Goal: Task Accomplishment & Management: Use online tool/utility

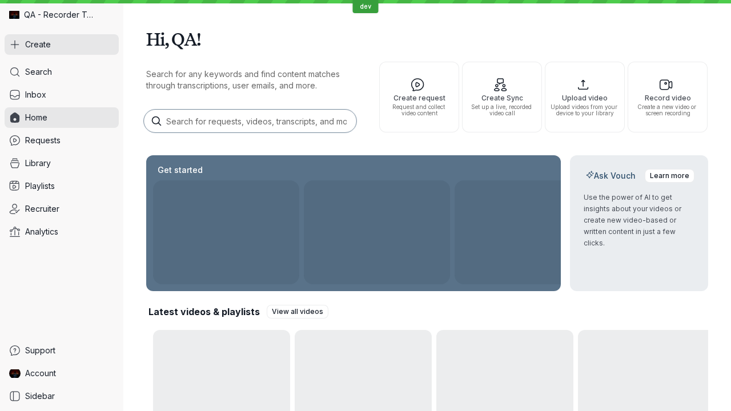
click at [62, 45] on button "Create" at bounding box center [62, 44] width 114 height 21
